Goal: Task Accomplishment & Management: Use online tool/utility

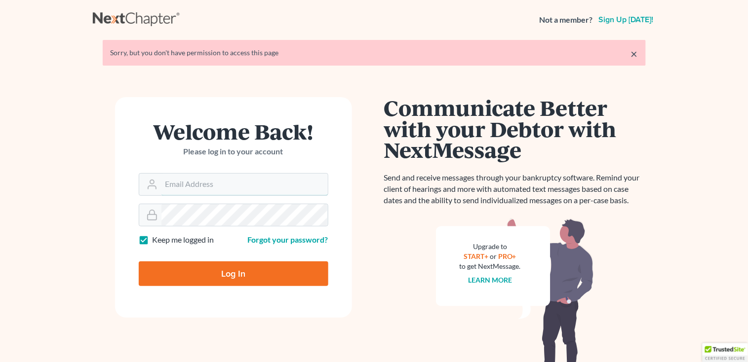
type input "[PERSON_NAME][EMAIL_ADDRESS][DOMAIN_NAME]"
click at [146, 264] on input "Log In" at bounding box center [234, 274] width 190 height 25
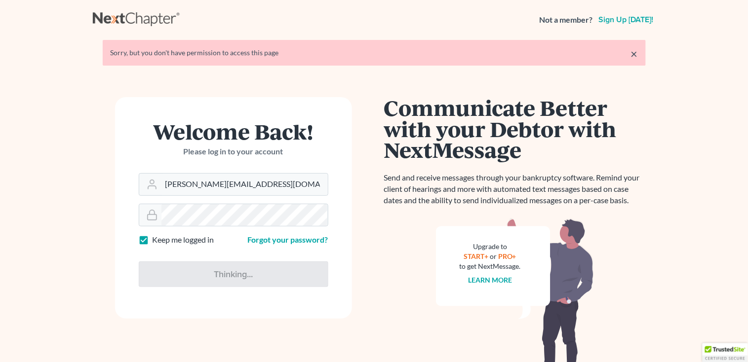
type input "Thinking..."
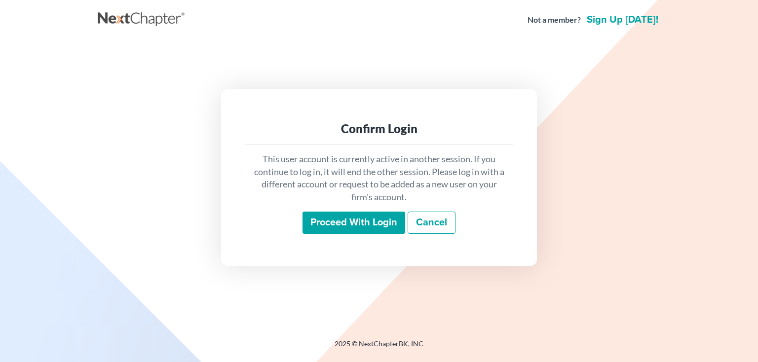
click at [313, 232] on input "Proceed with login" at bounding box center [354, 223] width 103 height 23
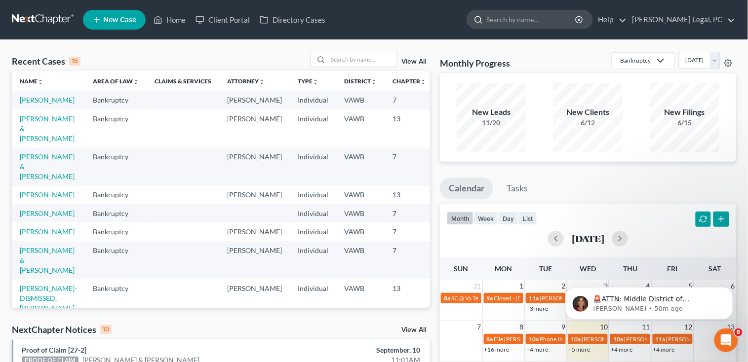
click at [520, 15] on input "search" at bounding box center [531, 19] width 90 height 18
click at [30, 165] on link "[PERSON_NAME] & [PERSON_NAME]" at bounding box center [47, 167] width 55 height 28
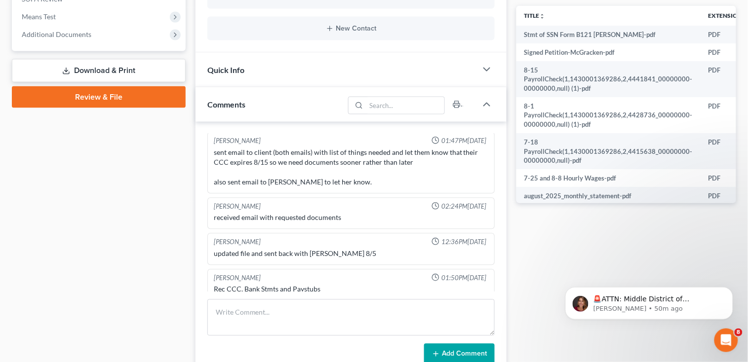
scroll to position [329, 0]
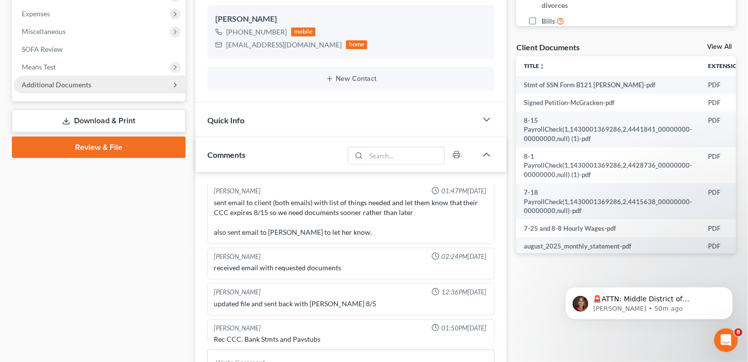
click at [69, 81] on span "Additional Documents" at bounding box center [57, 84] width 70 height 8
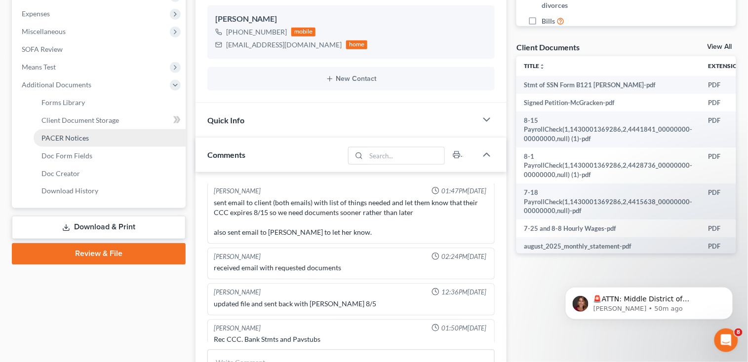
click at [66, 137] on span "PACER Notices" at bounding box center [64, 138] width 47 height 8
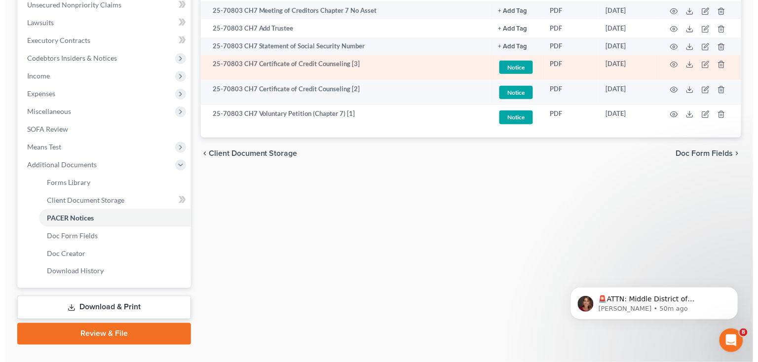
scroll to position [263, 0]
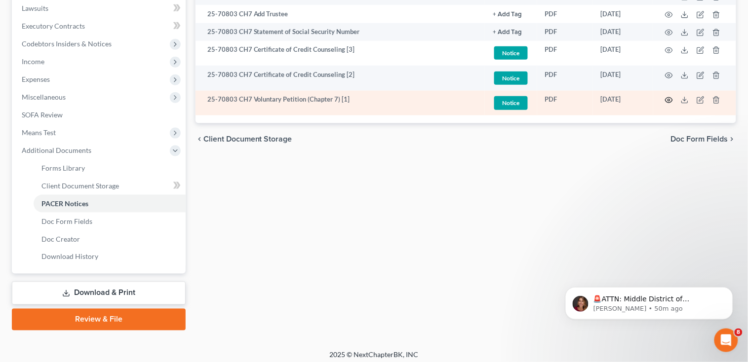
click at [668, 100] on td at bounding box center [694, 103] width 83 height 25
click at [668, 100] on circle "button" at bounding box center [669, 100] width 2 height 2
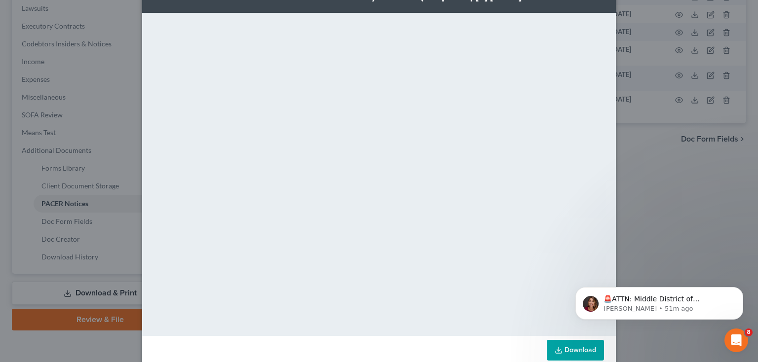
scroll to position [50, 0]
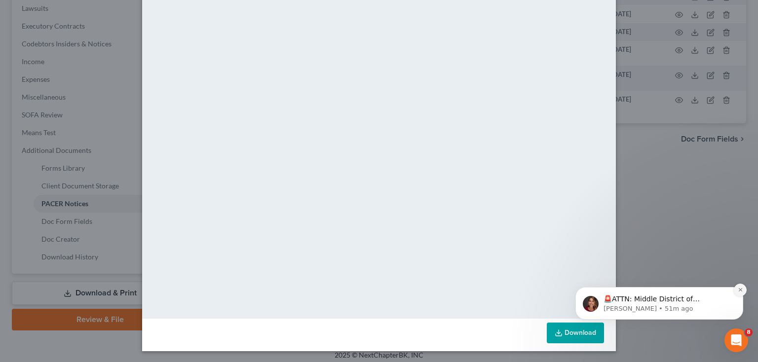
click at [739, 289] on icon "Dismiss notification" at bounding box center [740, 289] width 5 height 5
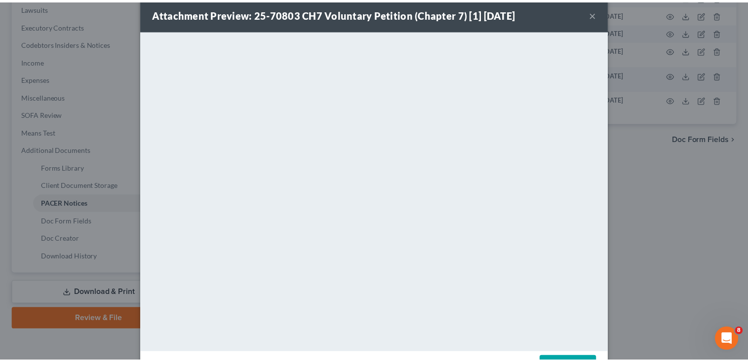
scroll to position [0, 0]
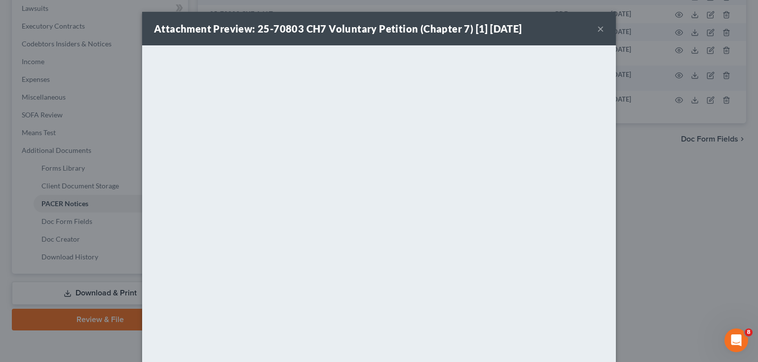
click at [597, 29] on button "×" at bounding box center [600, 29] width 7 height 12
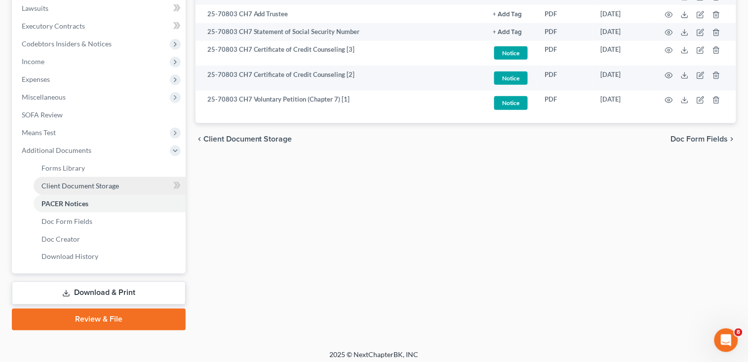
click at [79, 184] on span "Client Document Storage" at bounding box center [80, 186] width 78 height 8
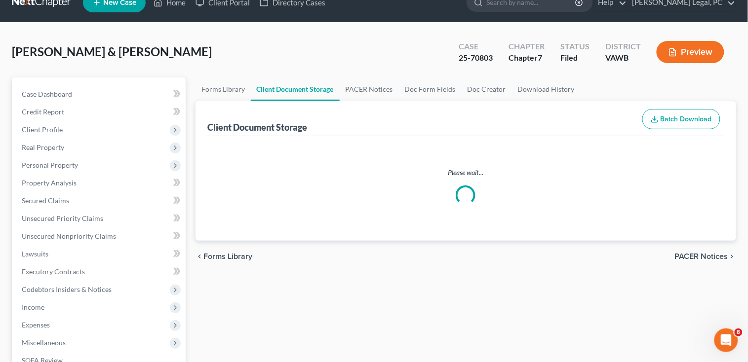
scroll to position [6, 0]
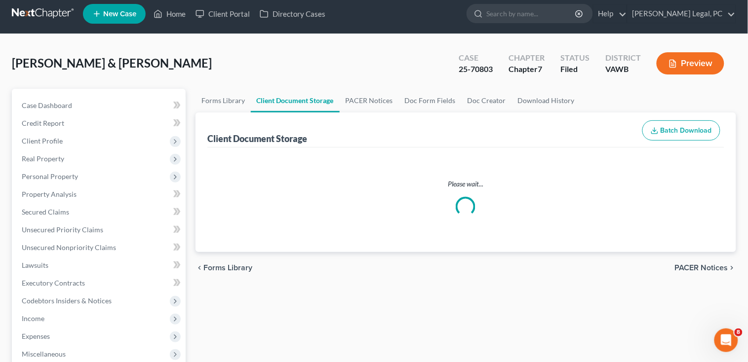
select select "0"
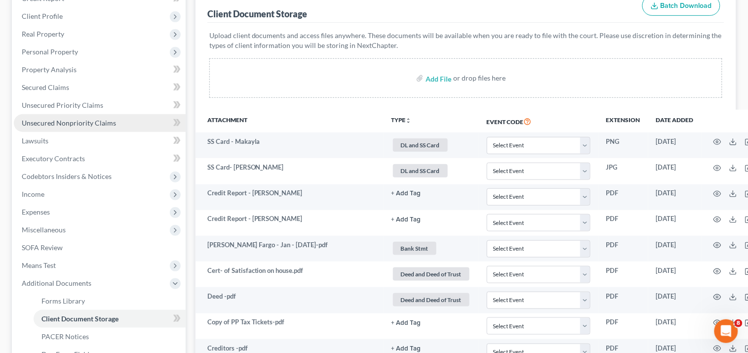
scroll to position [131, 0]
click at [77, 314] on span "Client Document Storage" at bounding box center [79, 318] width 77 height 8
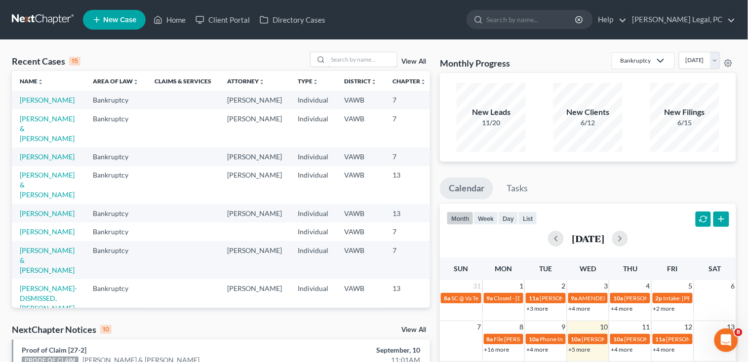
drag, startPoint x: 352, startPoint y: 64, endPoint x: 338, endPoint y: 70, distance: 15.2
click at [343, 67] on div at bounding box center [354, 59] width 88 height 15
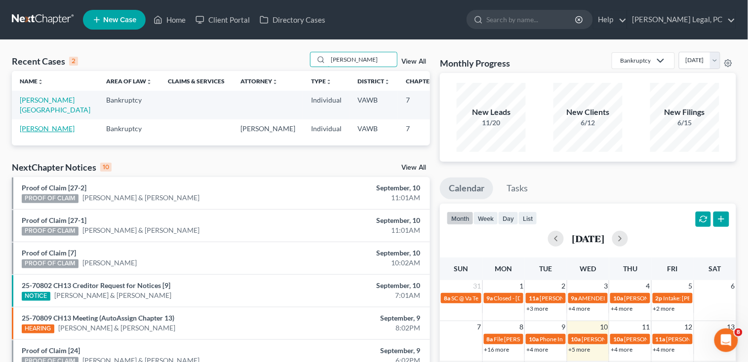
type input "[PERSON_NAME]"
click at [30, 129] on link "[PERSON_NAME]" at bounding box center [47, 128] width 55 height 8
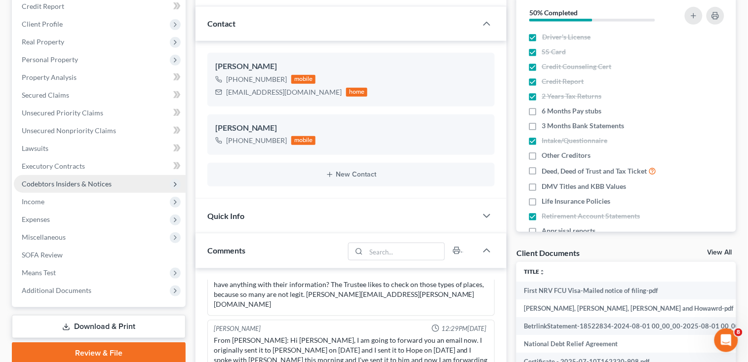
scroll to position [131, 0]
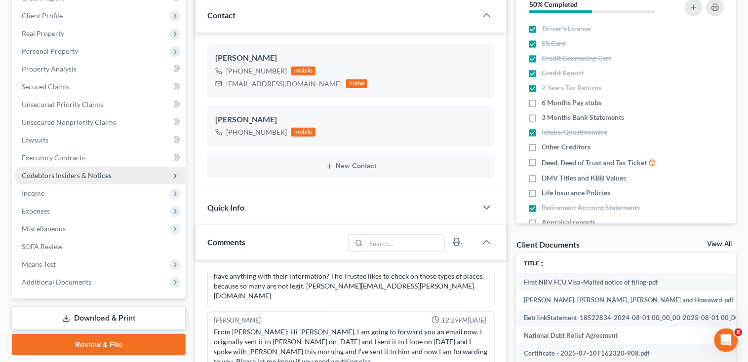
click at [88, 276] on span "Additional Documents" at bounding box center [100, 283] width 172 height 18
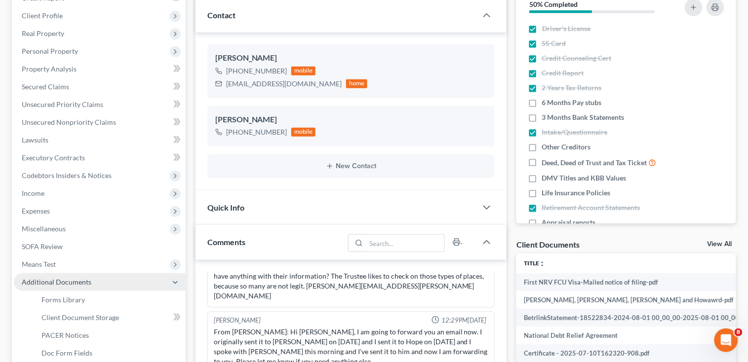
scroll to position [197, 0]
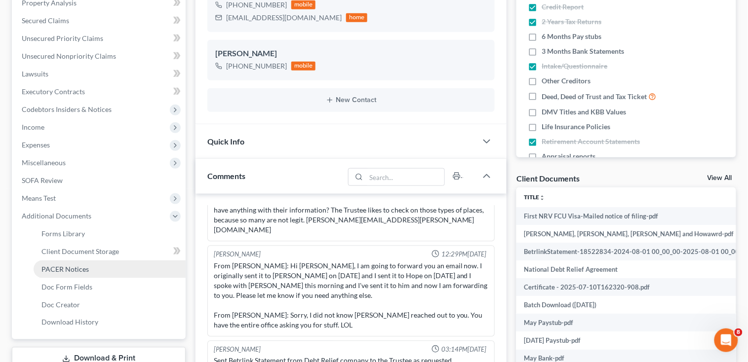
click at [91, 272] on link "PACER Notices" at bounding box center [110, 270] width 152 height 18
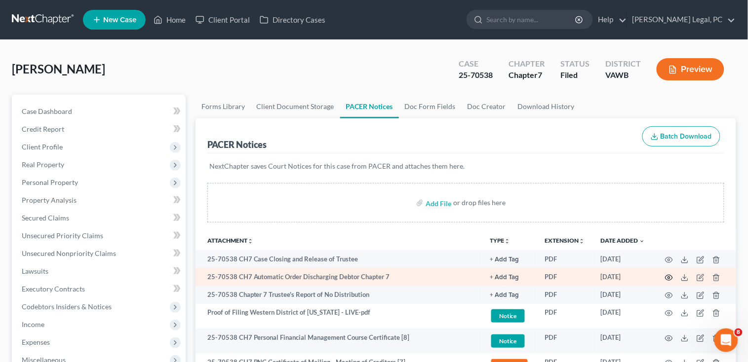
click at [667, 277] on icon "button" at bounding box center [669, 278] width 8 height 8
